Goal: Task Accomplishment & Management: Complete application form

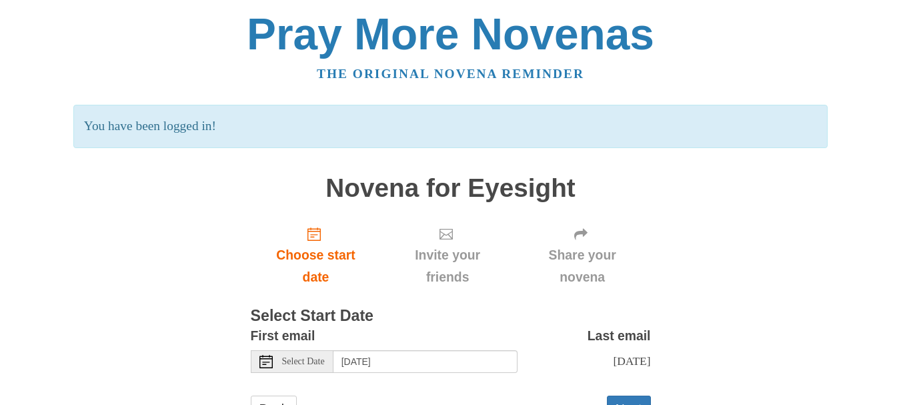
click at [324, 364] on span "Select Date" at bounding box center [303, 361] width 43 height 9
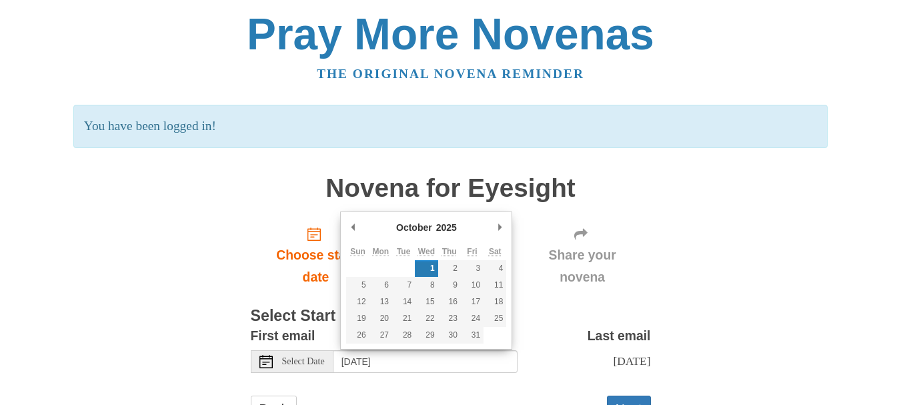
click at [745, 191] on div "Pray More Novenas The original novena reminder You have been logged in! Novena …" at bounding box center [451, 230] width 780 height 461
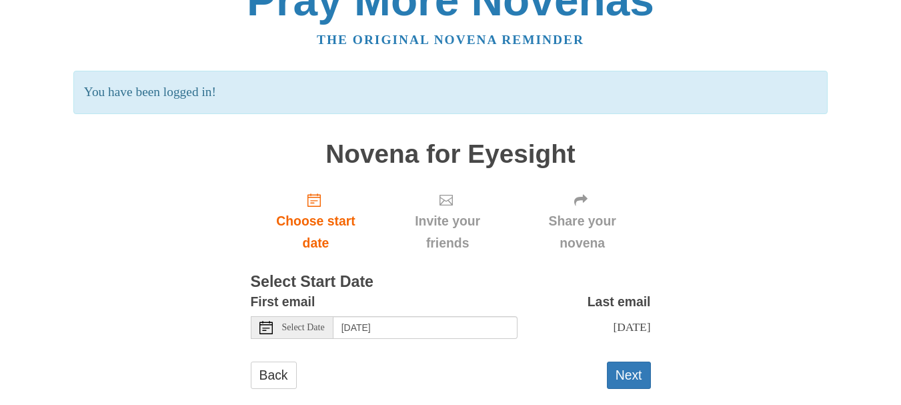
scroll to position [37, 0]
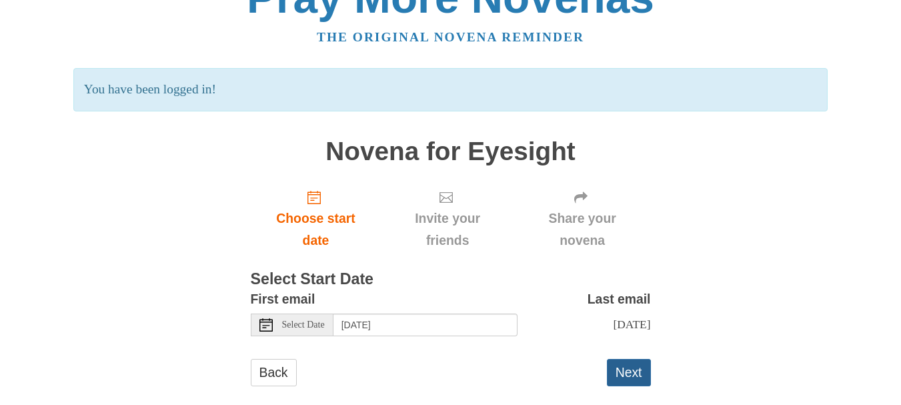
click at [627, 367] on button "Next" at bounding box center [629, 372] width 44 height 27
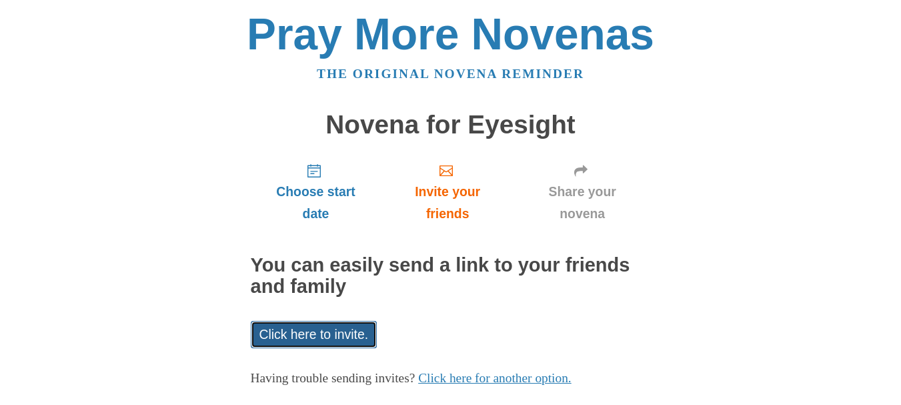
click at [320, 336] on link "Click here to invite." at bounding box center [314, 334] width 127 height 27
